Goal: Task Accomplishment & Management: Use online tool/utility

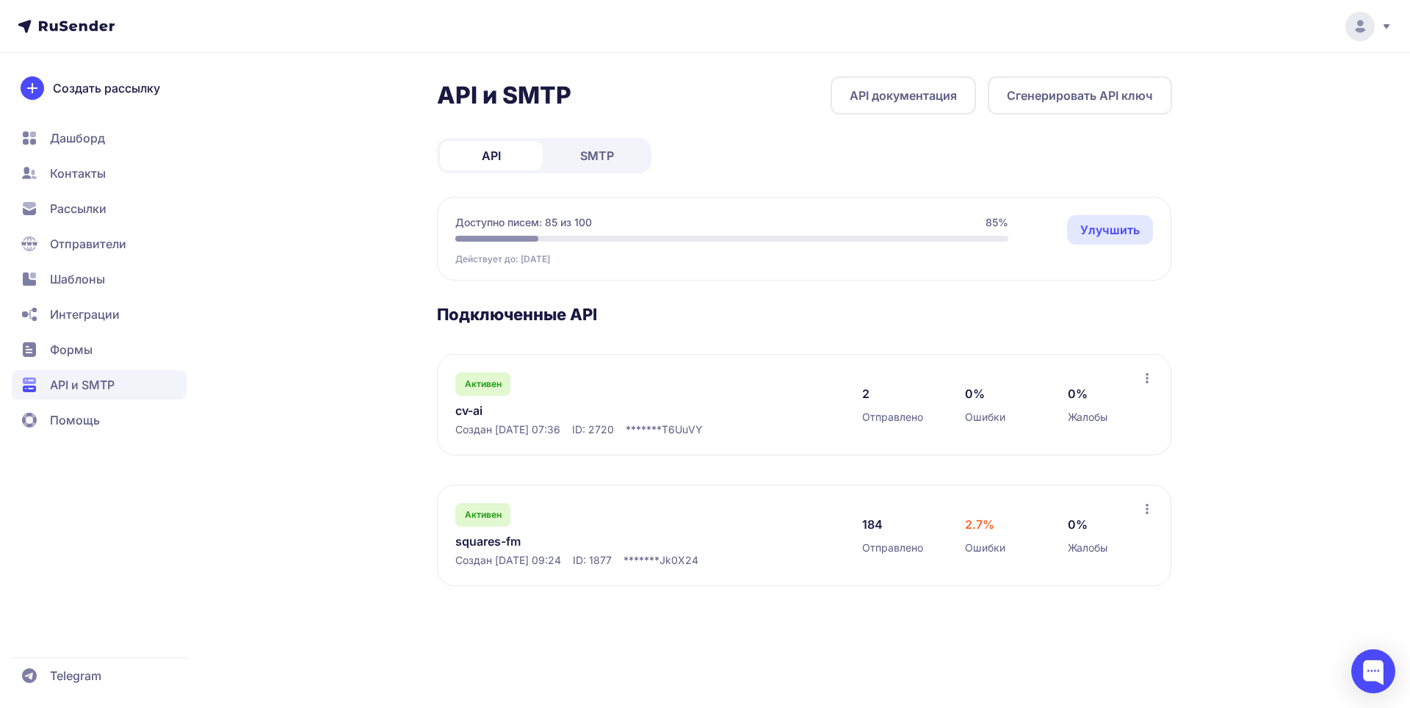
click at [937, 98] on link "API документация" at bounding box center [903, 95] width 145 height 38
click at [71, 282] on span "Шаблоны" at bounding box center [77, 279] width 55 height 18
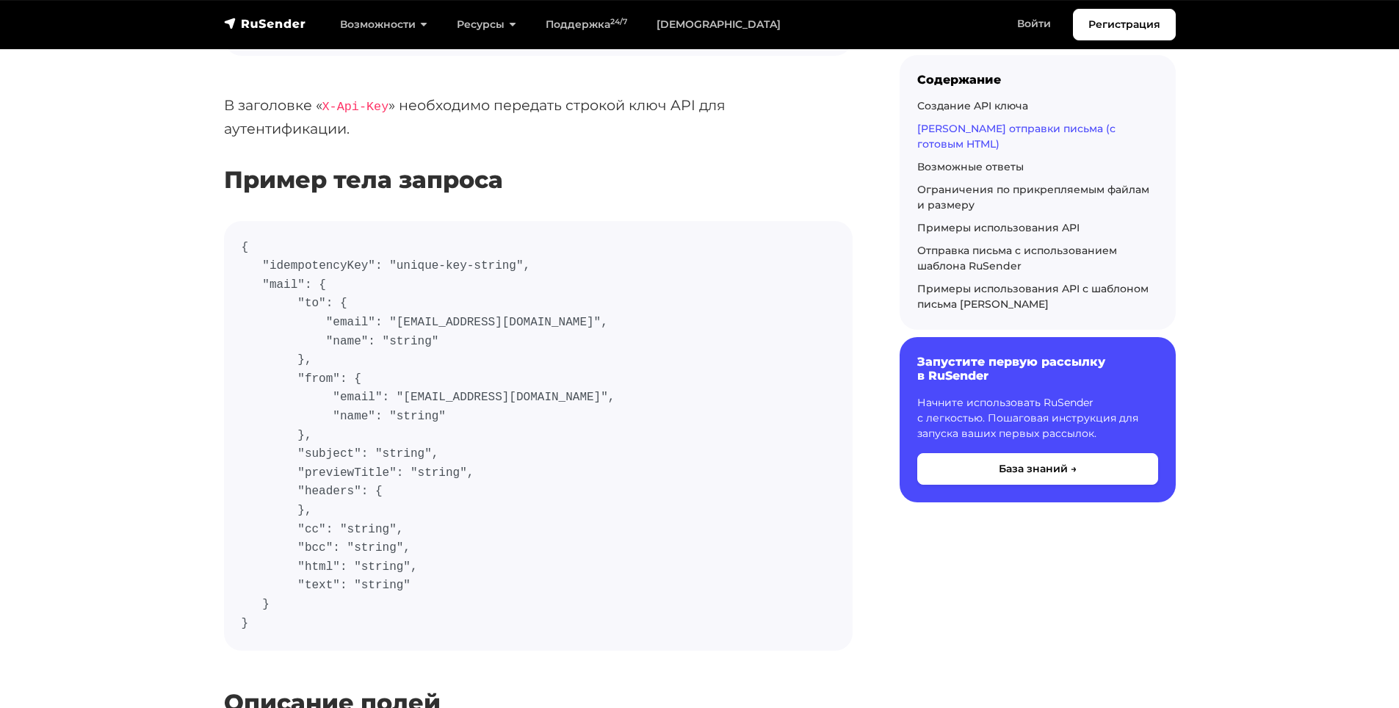
scroll to position [1102, 0]
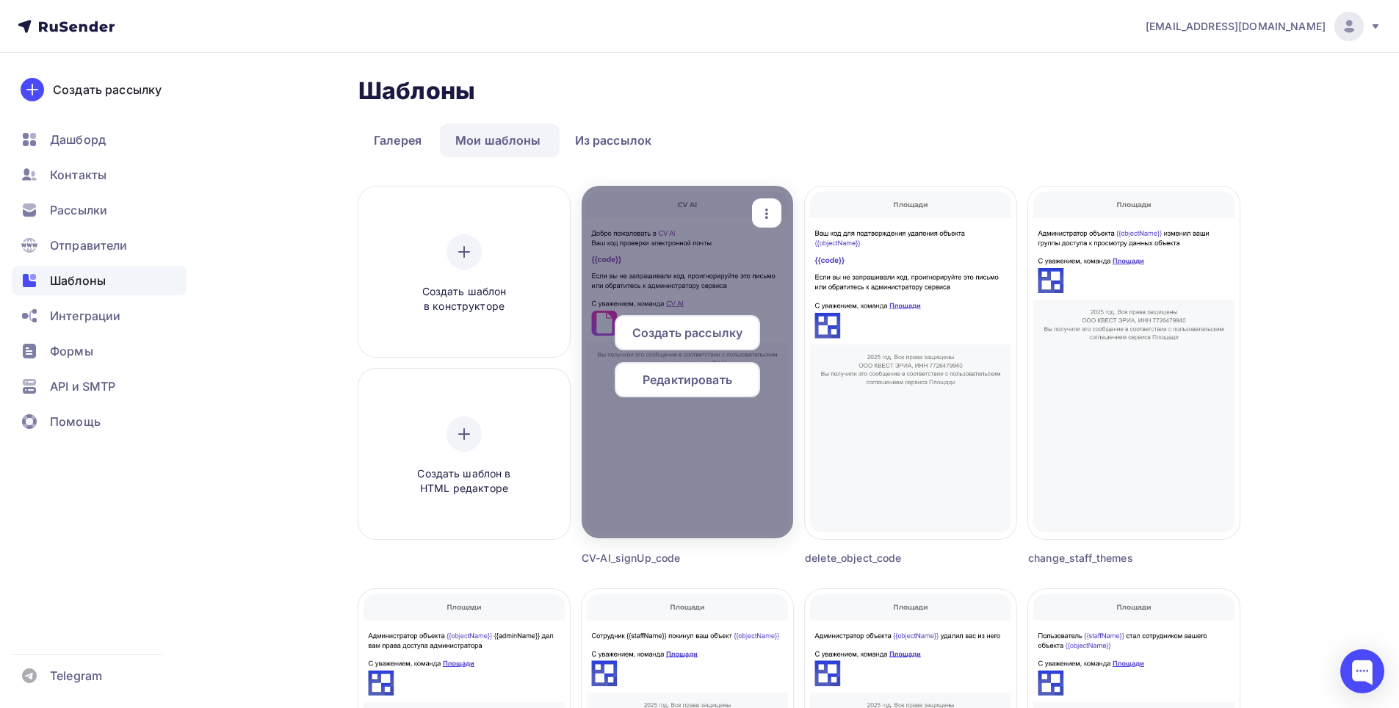
click at [674, 375] on span "Редактировать" at bounding box center [688, 380] width 90 height 18
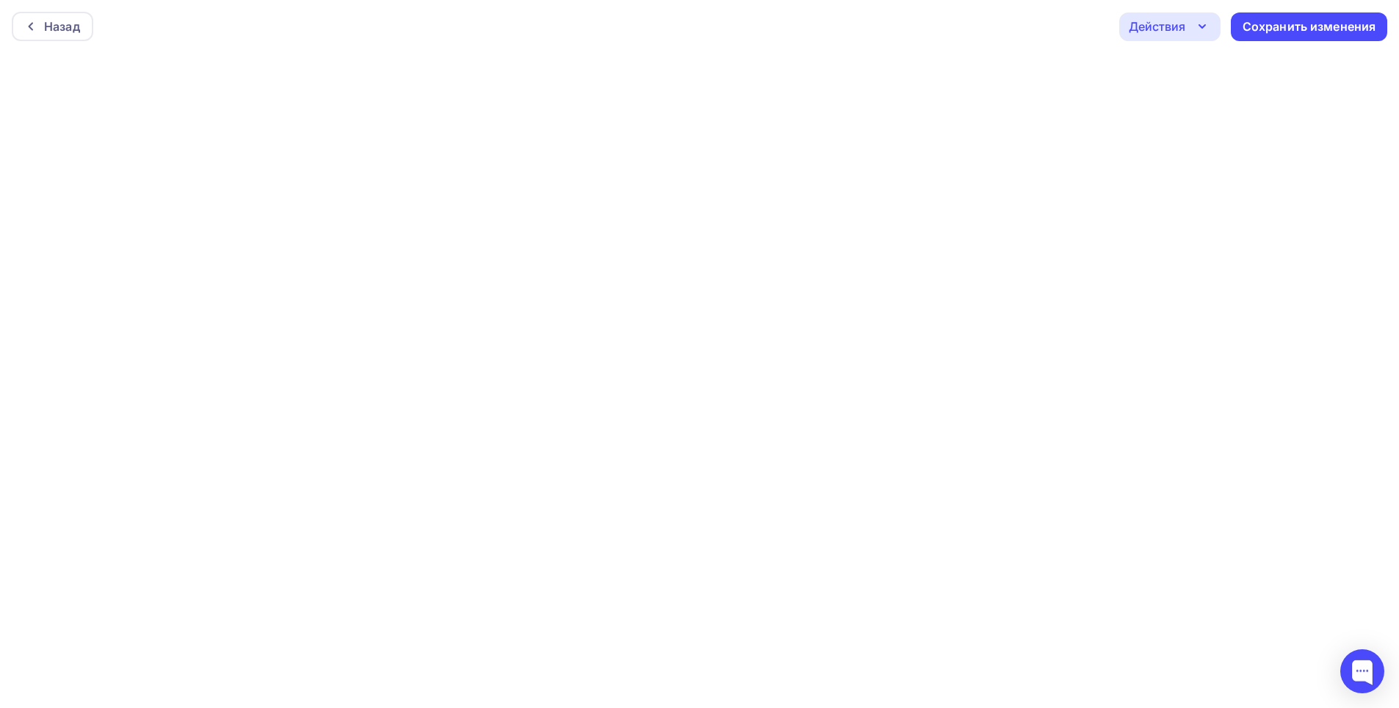
click at [1201, 32] on icon "button" at bounding box center [1202, 27] width 18 height 18
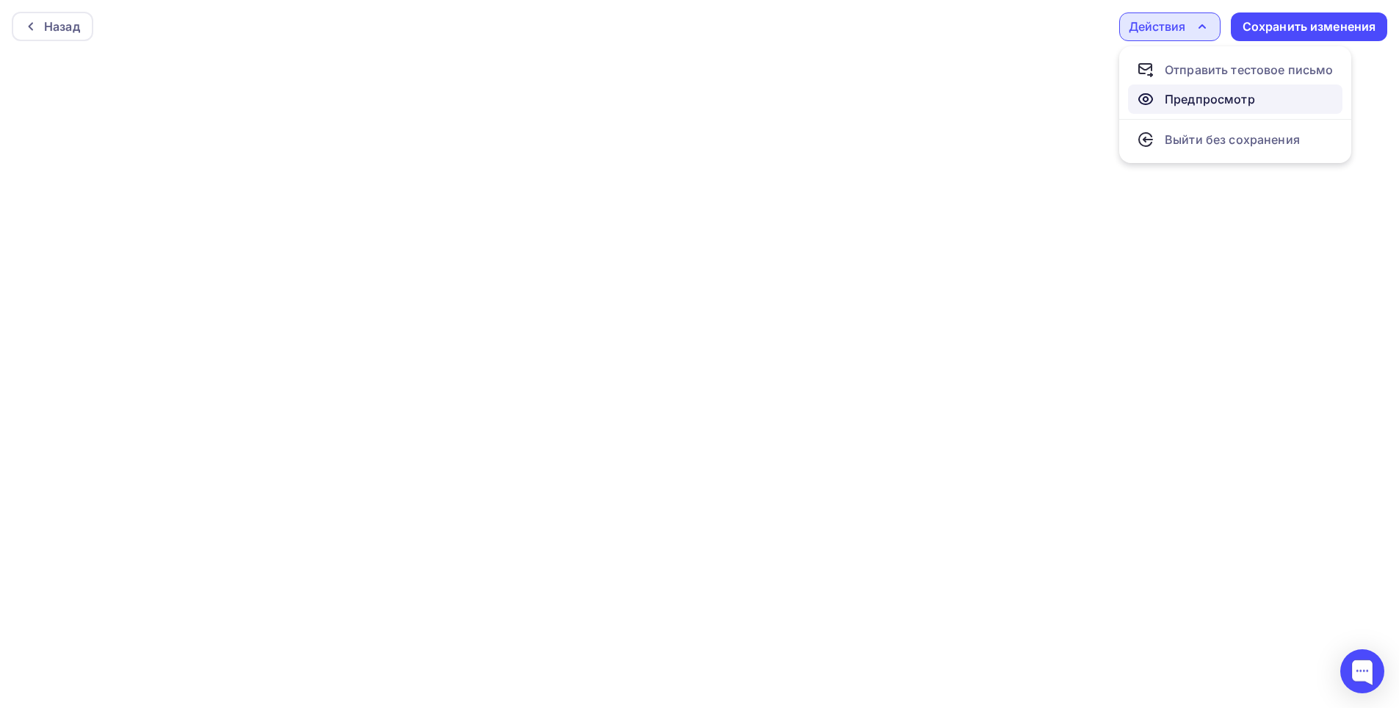
click at [1197, 104] on div "Предпросмотр" at bounding box center [1210, 99] width 90 height 18
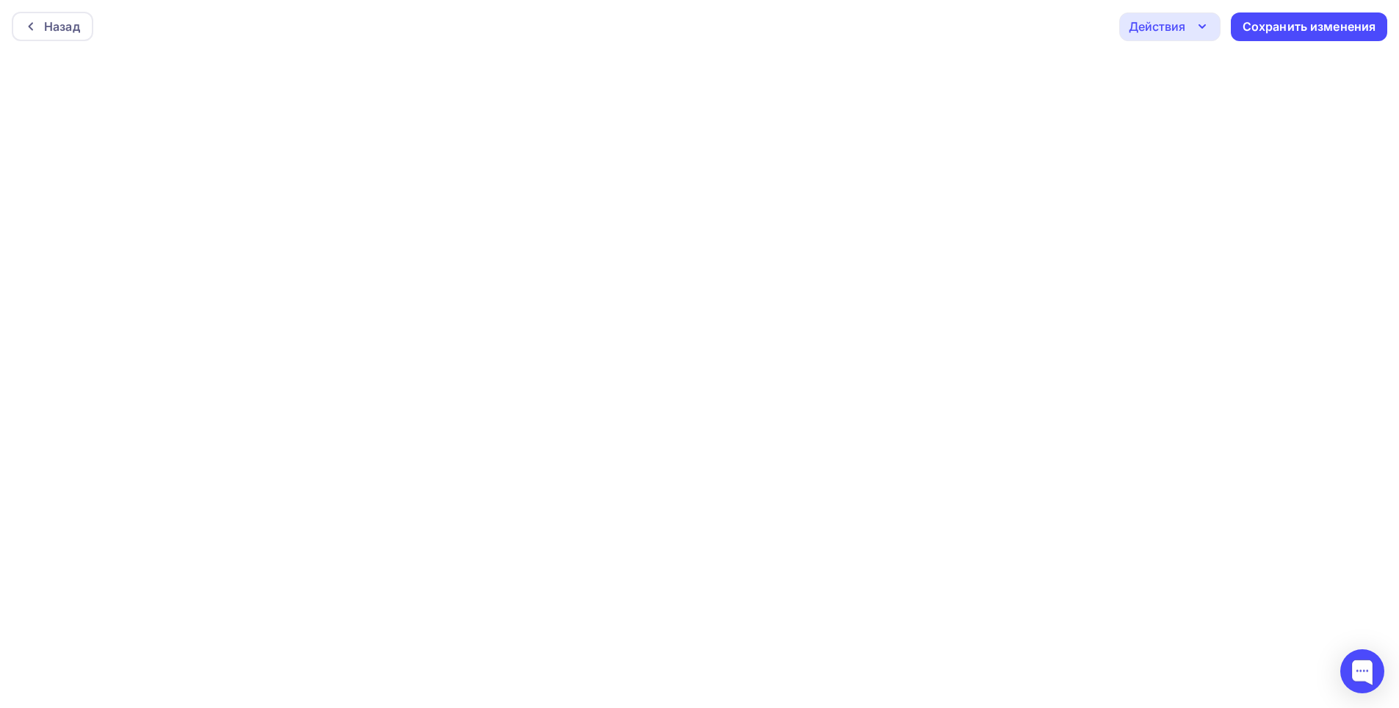
click at [793, 50] on div "Назад Действия Отправить тестовое письмо Предпросмотр Выйти без сохранения Сохр…" at bounding box center [699, 26] width 1399 height 53
click at [1213, 32] on div "Действия" at bounding box center [1169, 26] width 101 height 29
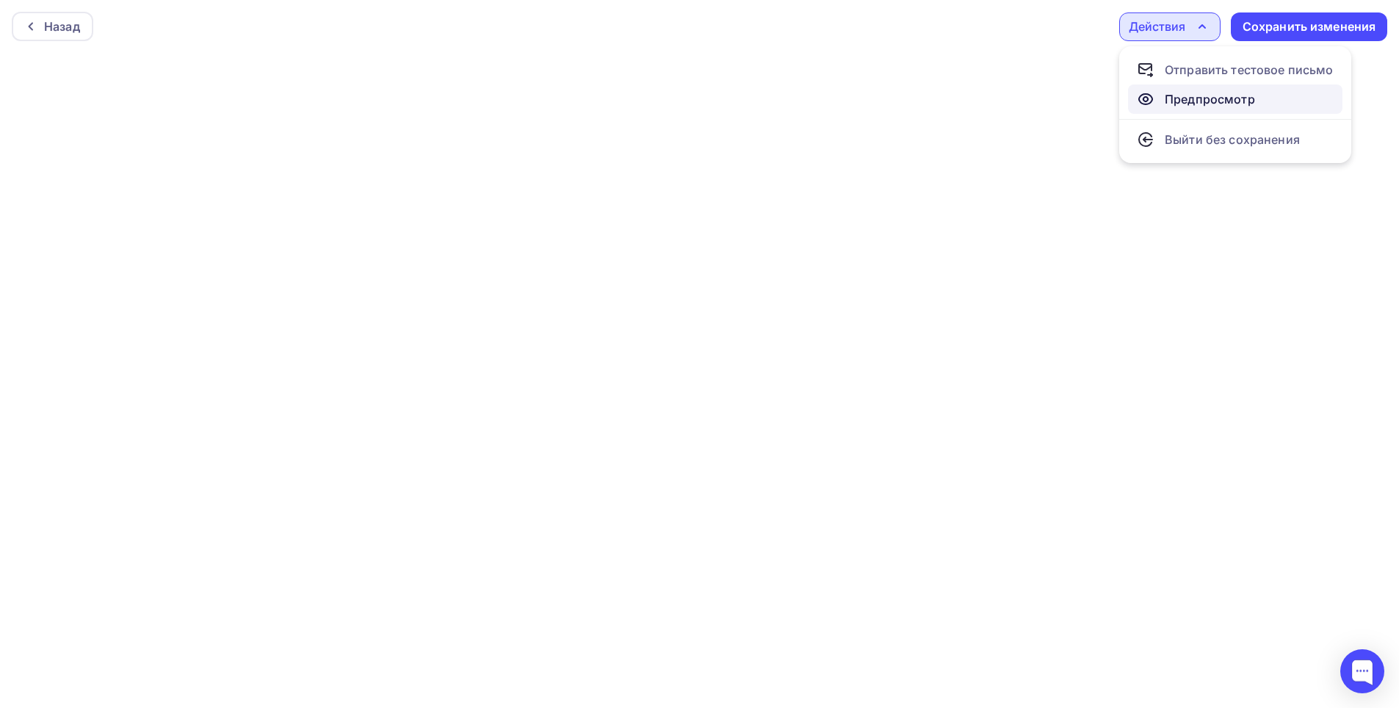
click at [1192, 105] on div "Предпросмотр" at bounding box center [1210, 99] width 90 height 18
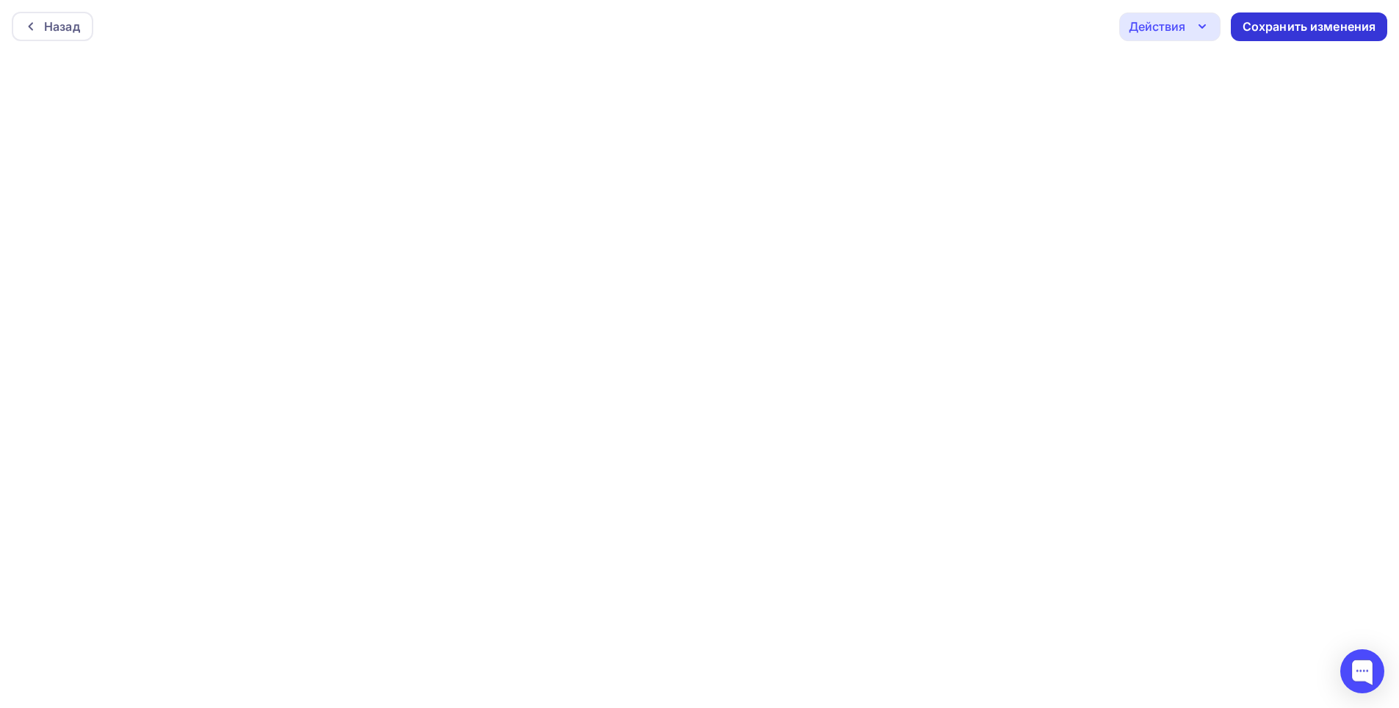
click at [1273, 31] on div "Сохранить изменения" at bounding box center [1310, 26] width 134 height 17
